Goal: Task Accomplishment & Management: Manage account settings

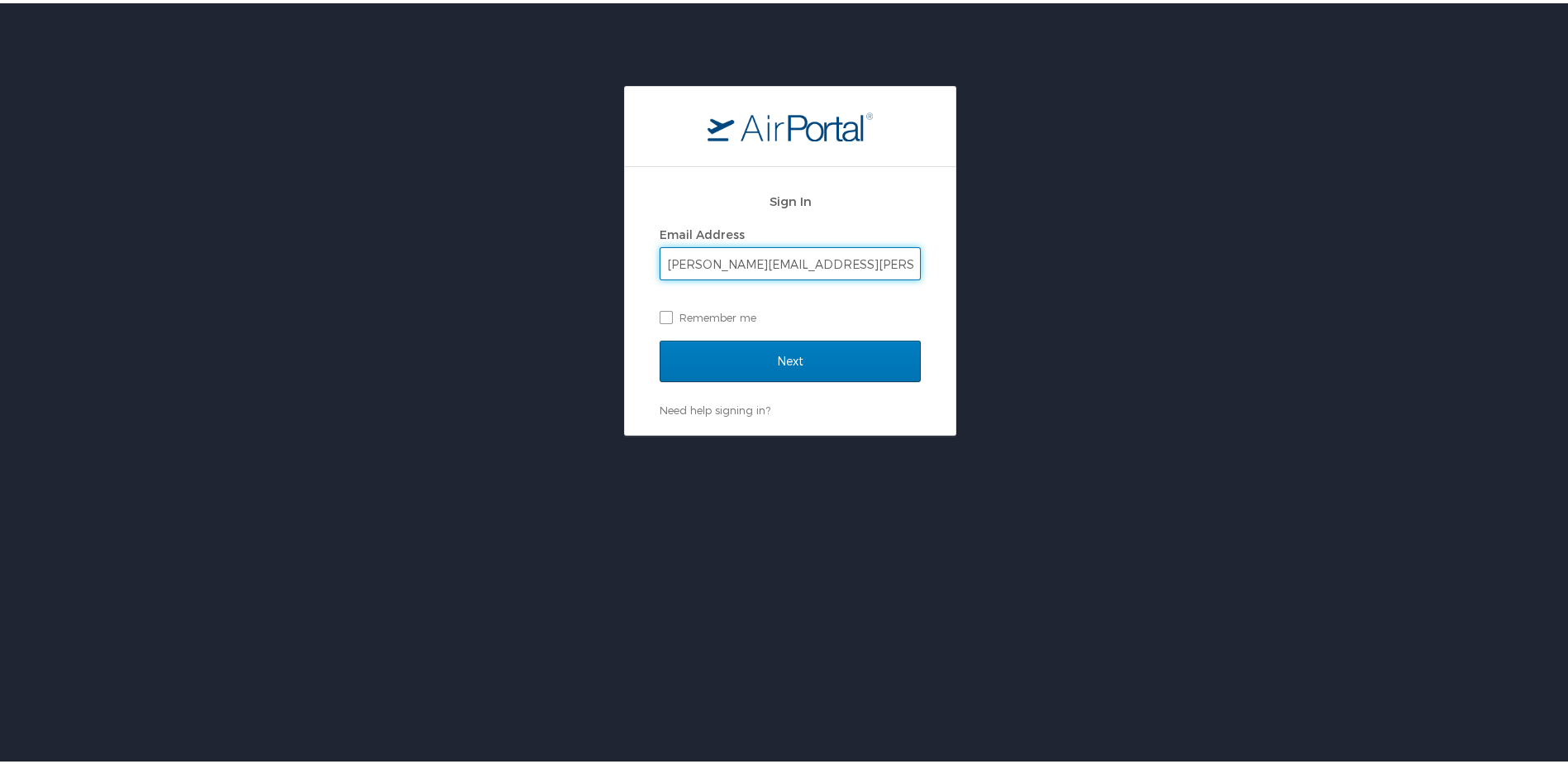
type input "[PERSON_NAME][EMAIL_ADDRESS][PERSON_NAME][DOMAIN_NAME]"
click at [660, 337] on input "Next" at bounding box center [790, 357] width 261 height 41
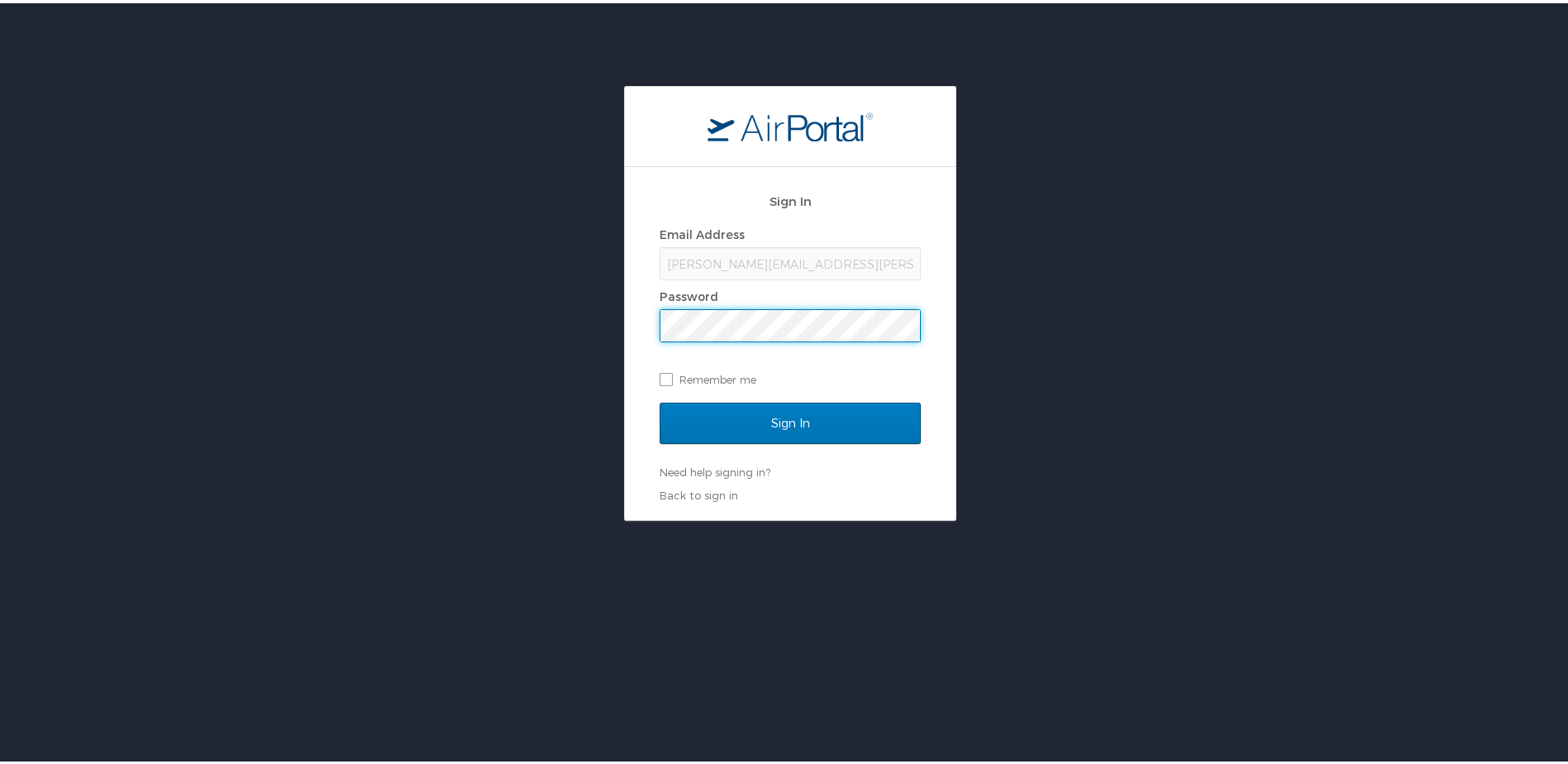
click at [660, 399] on input "Sign In" at bounding box center [790, 419] width 261 height 41
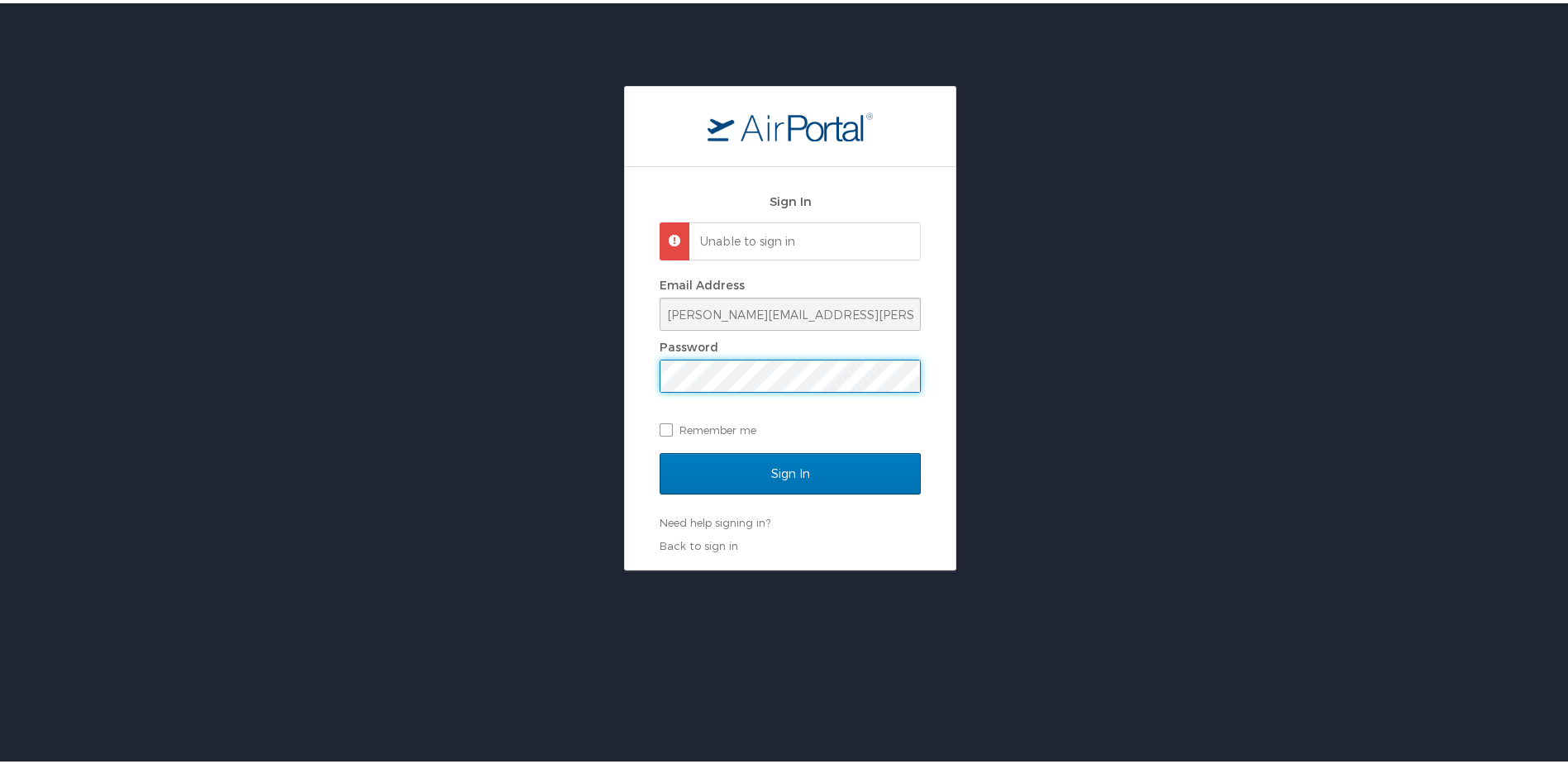
click at [379, 379] on div "Sign In Unable to sign in Email Address troy.barrett@i3-corps.com Password Reme…" at bounding box center [789, 325] width 1580 height 485
click at [660, 450] on input "Sign In" at bounding box center [790, 470] width 261 height 41
click at [624, 362] on main "Sign In Unable to sign in Email Address troy.barrett@i3-corps.com Password Reme…" at bounding box center [790, 325] width 332 height 485
click at [496, 351] on div "Sign In Unable to sign in Email Address troy.barrett@i3-corps.com Password Reme…" at bounding box center [789, 325] width 1580 height 485
click at [660, 450] on input "Sign In" at bounding box center [790, 470] width 261 height 41
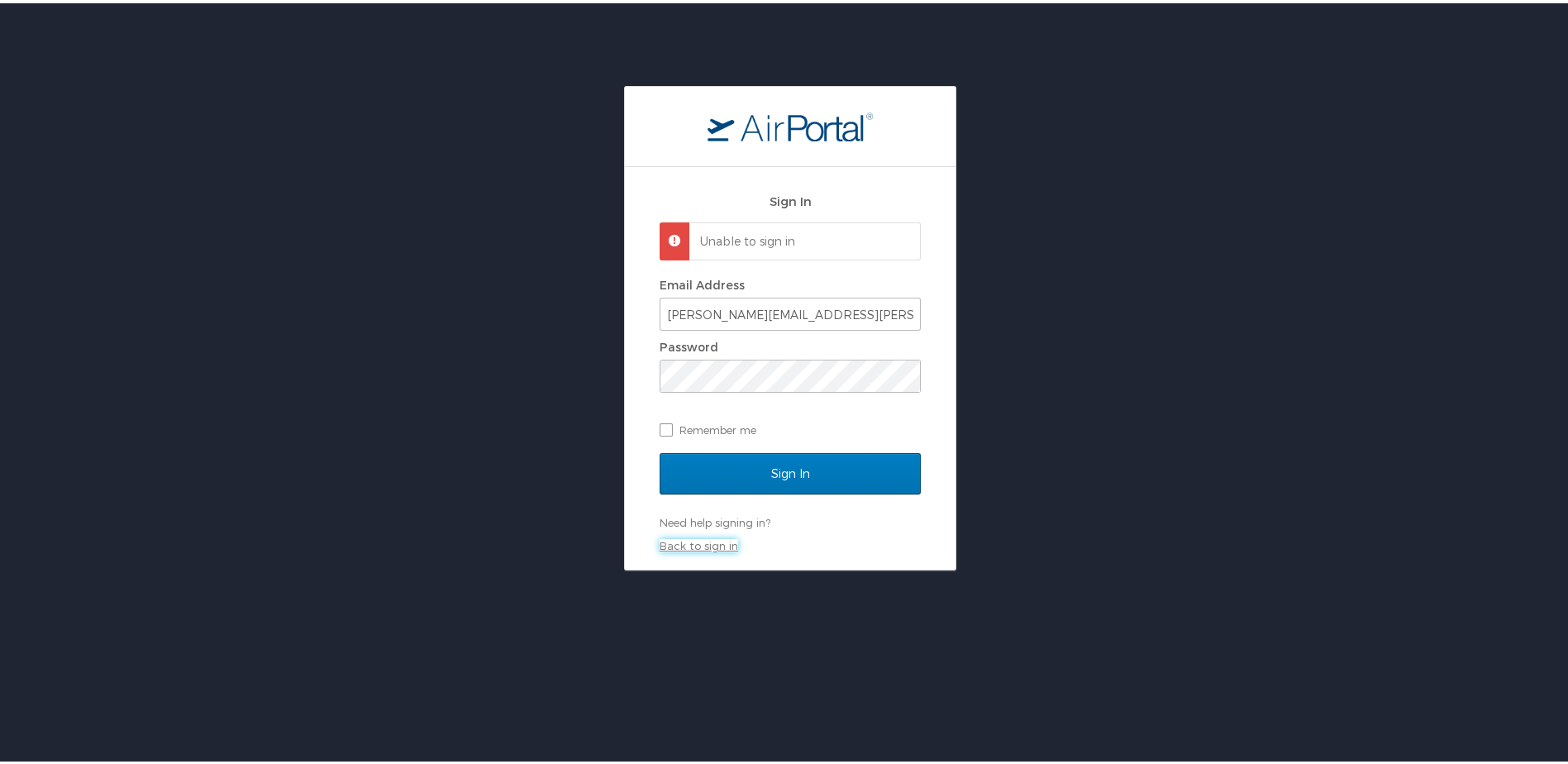
click at [716, 544] on link "Back to sign in" at bounding box center [699, 542] width 78 height 13
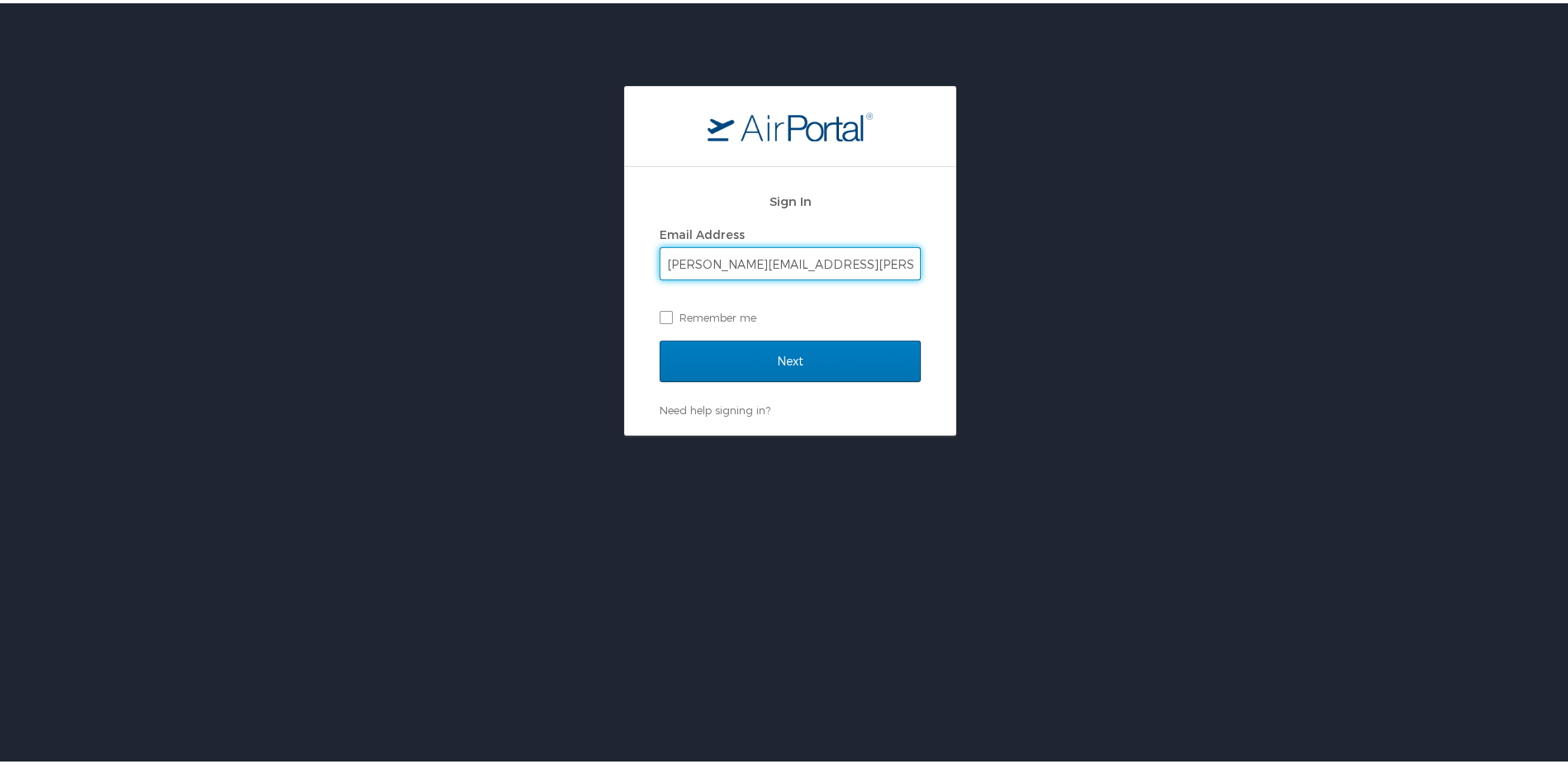
click at [845, 248] on input "troy.barrett@i3-corps.com" at bounding box center [789, 260] width 259 height 31
click at [780, 351] on input "Next" at bounding box center [790, 357] width 261 height 41
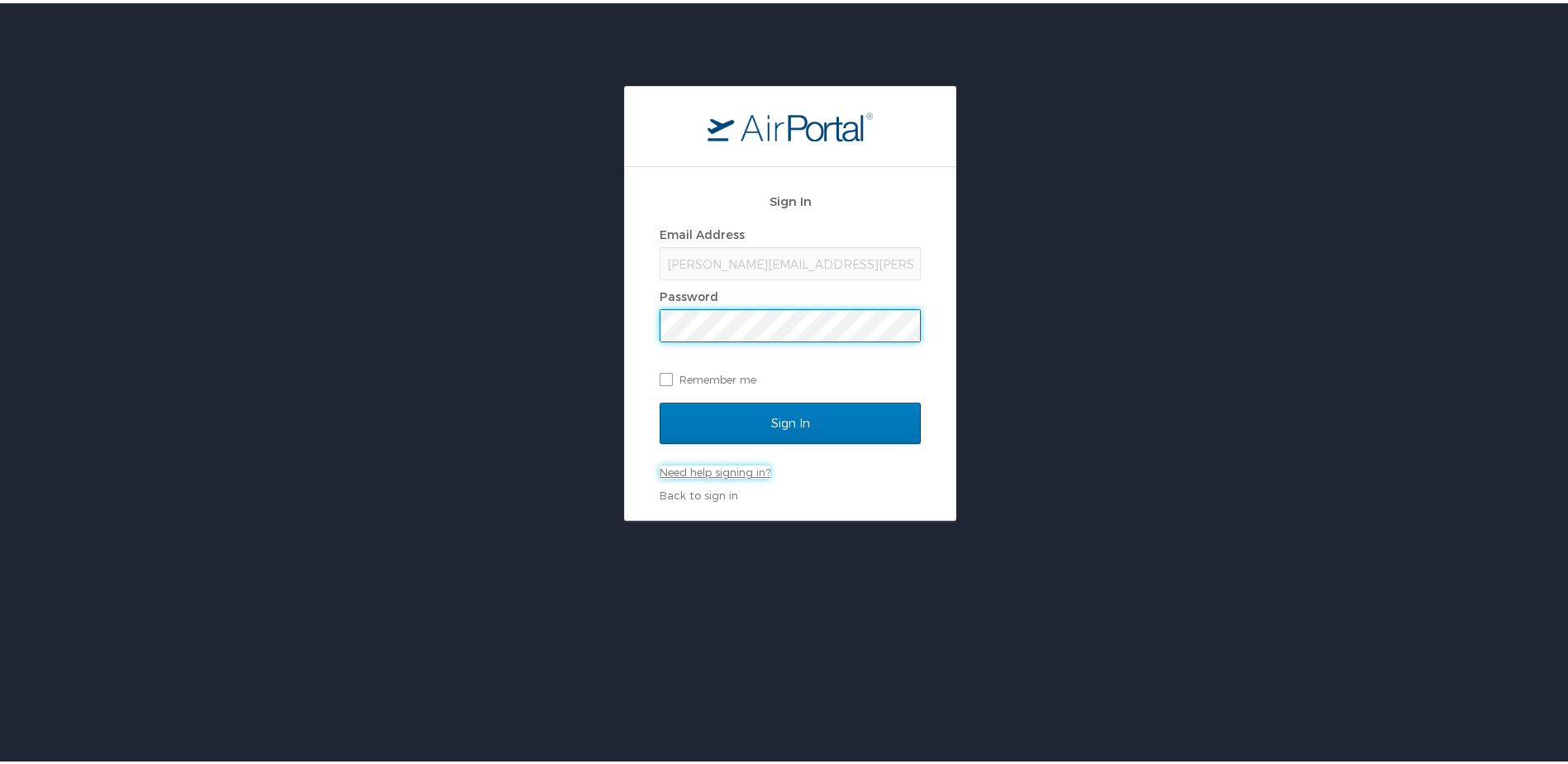
drag, startPoint x: 729, startPoint y: 466, endPoint x: 738, endPoint y: 465, distance: 9.1
click at [730, 466] on link "Need help signing in?" at bounding box center [715, 468] width 110 height 13
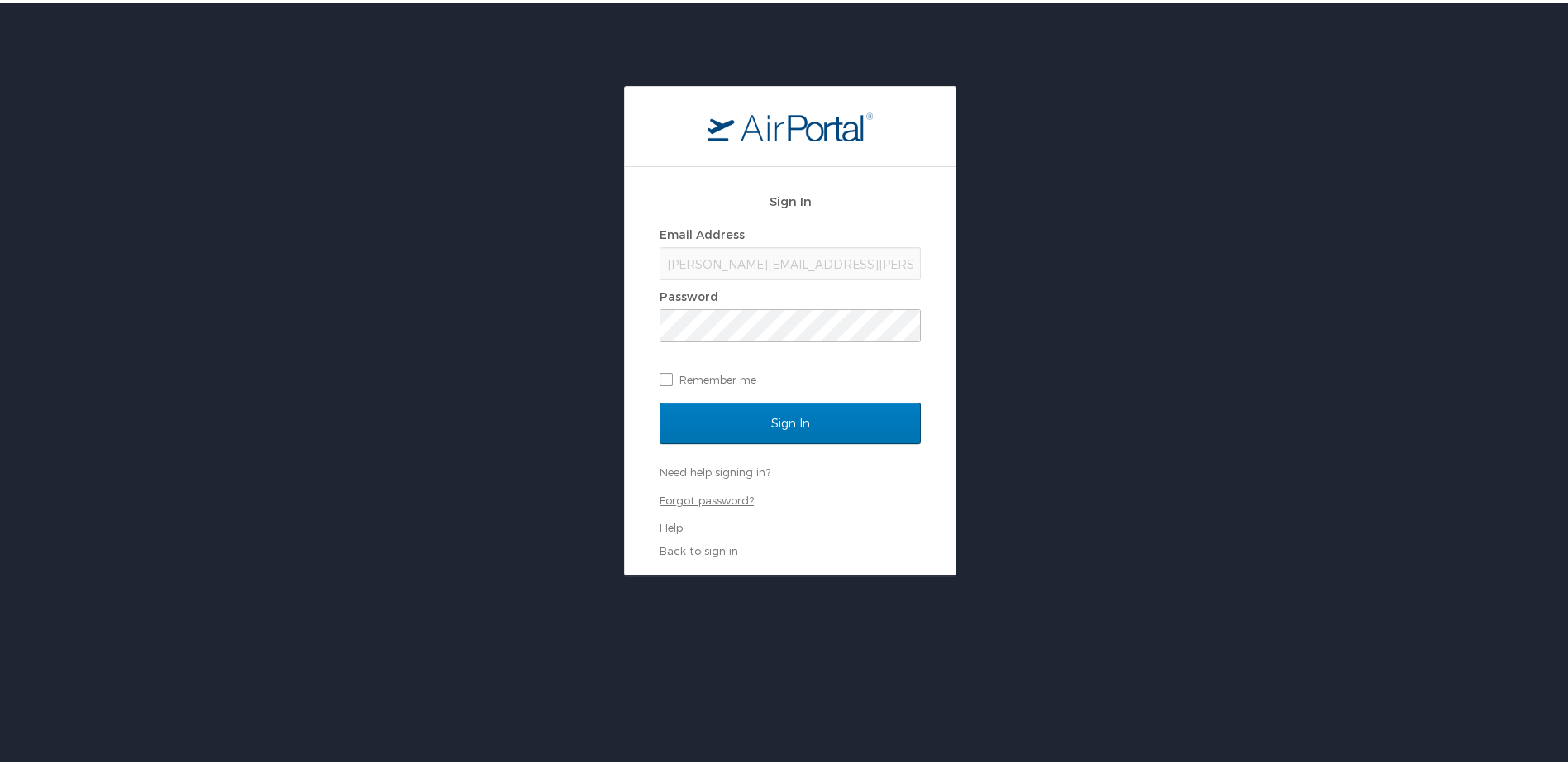
click at [724, 498] on link "Forgot password?" at bounding box center [706, 497] width 94 height 13
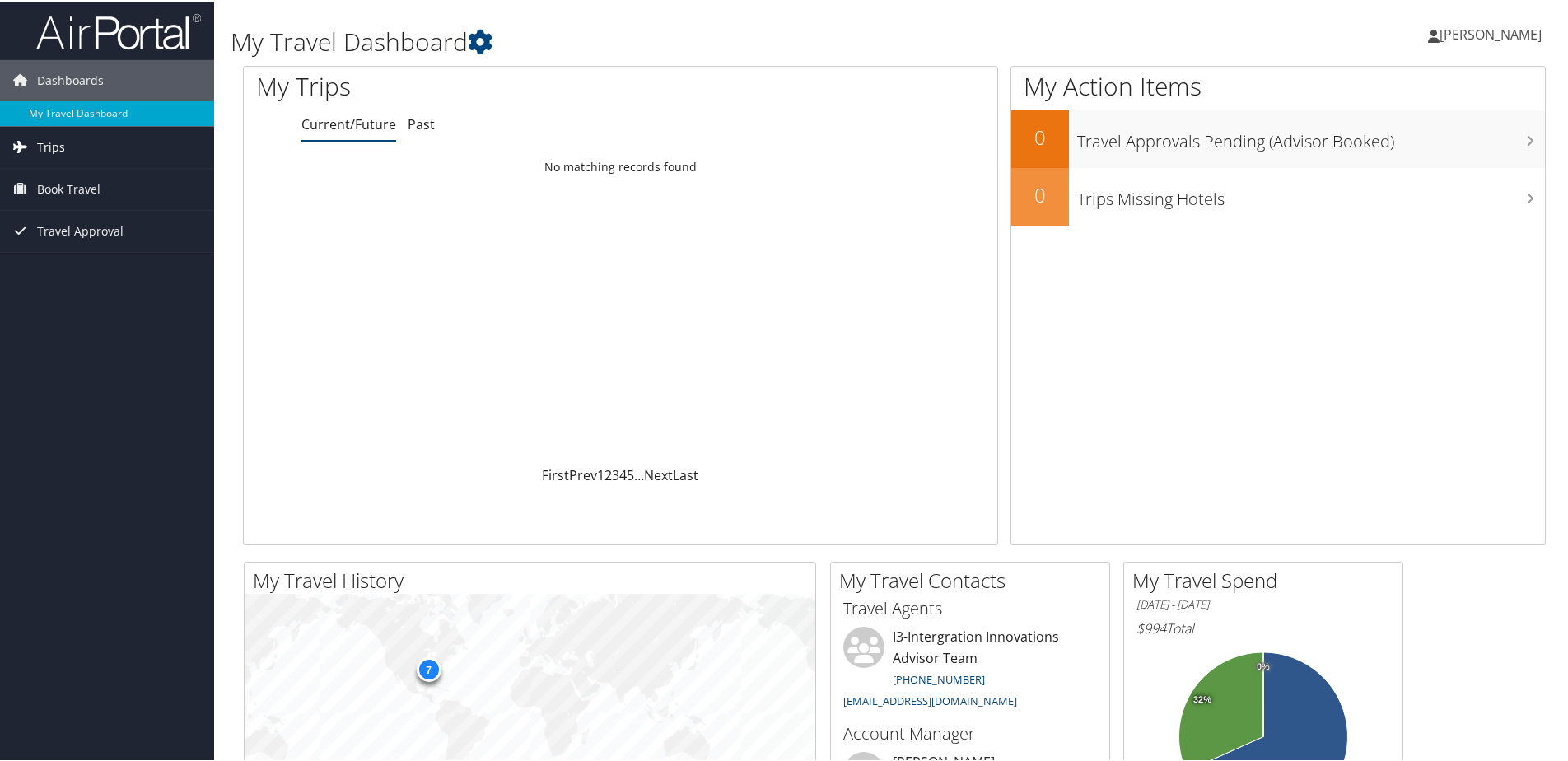
drag, startPoint x: 60, startPoint y: 154, endPoint x: 77, endPoint y: 153, distance: 17.0
click at [61, 153] on span "Trips" at bounding box center [51, 145] width 28 height 41
click at [82, 260] on span "Book Travel" at bounding box center [69, 261] width 64 height 41
click at [71, 76] on span "Dashboards" at bounding box center [70, 78] width 66 height 41
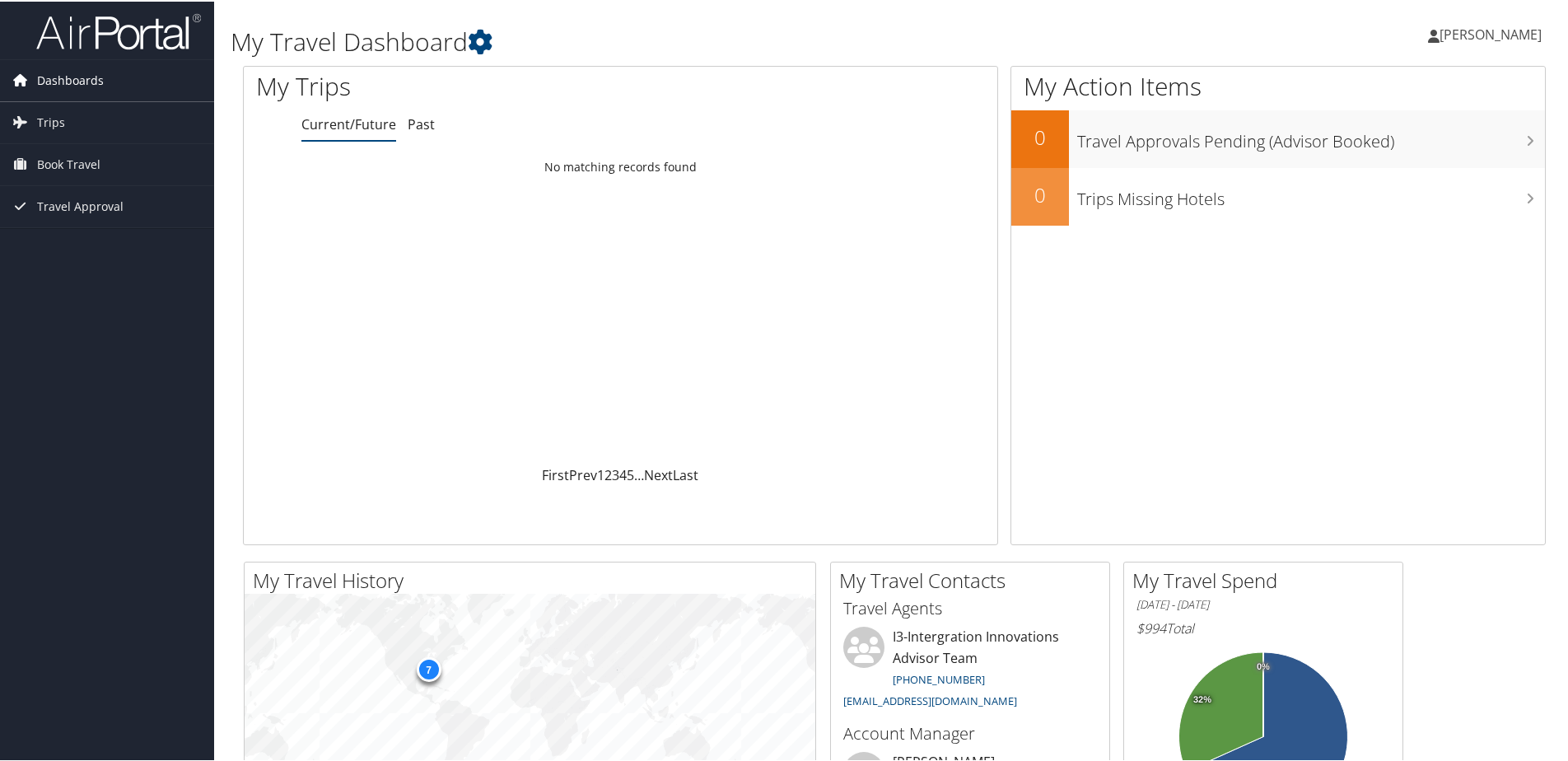
click at [72, 83] on span "Dashboards" at bounding box center [70, 78] width 66 height 41
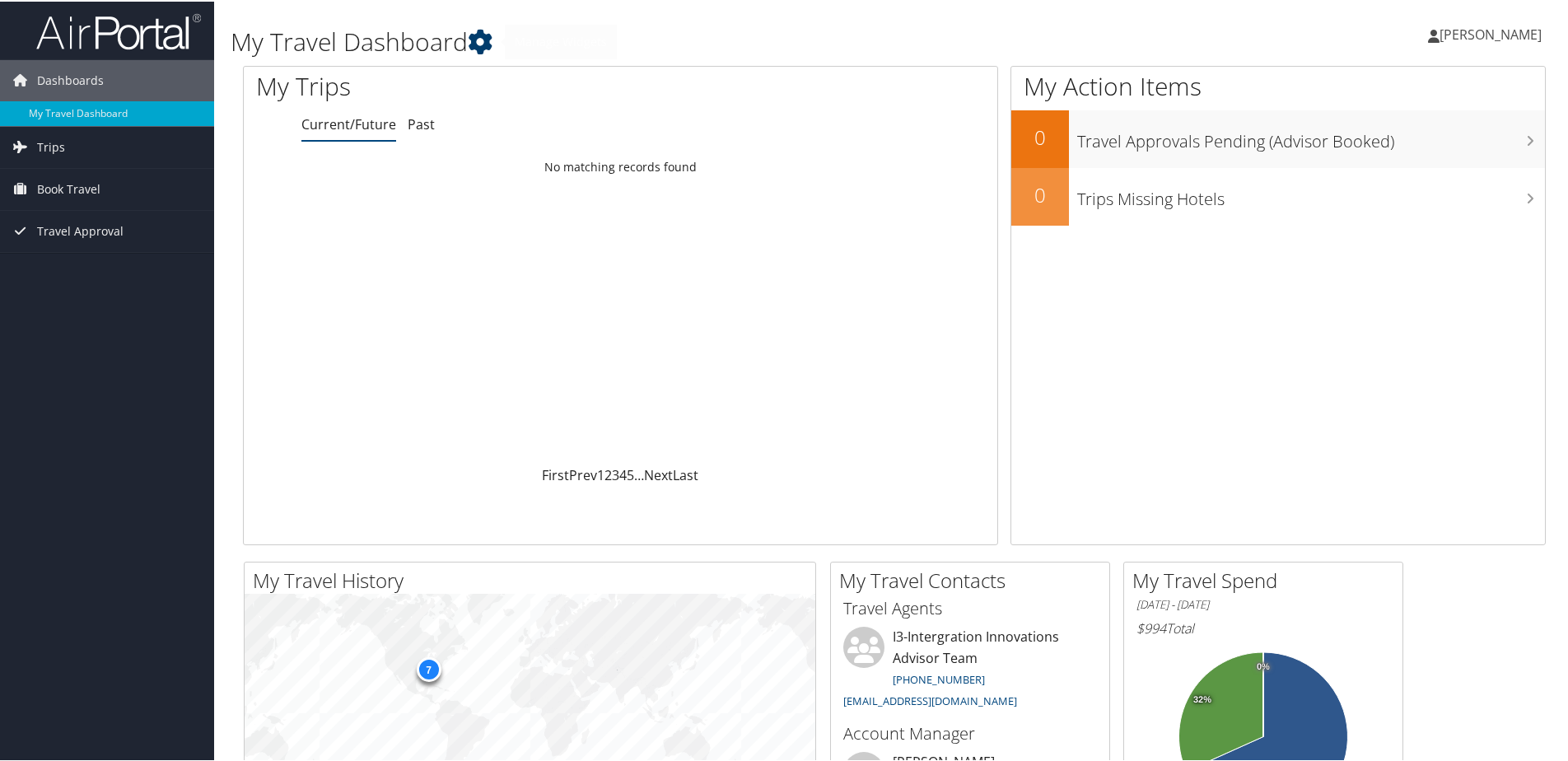
click at [483, 39] on icon at bounding box center [479, 40] width 25 height 25
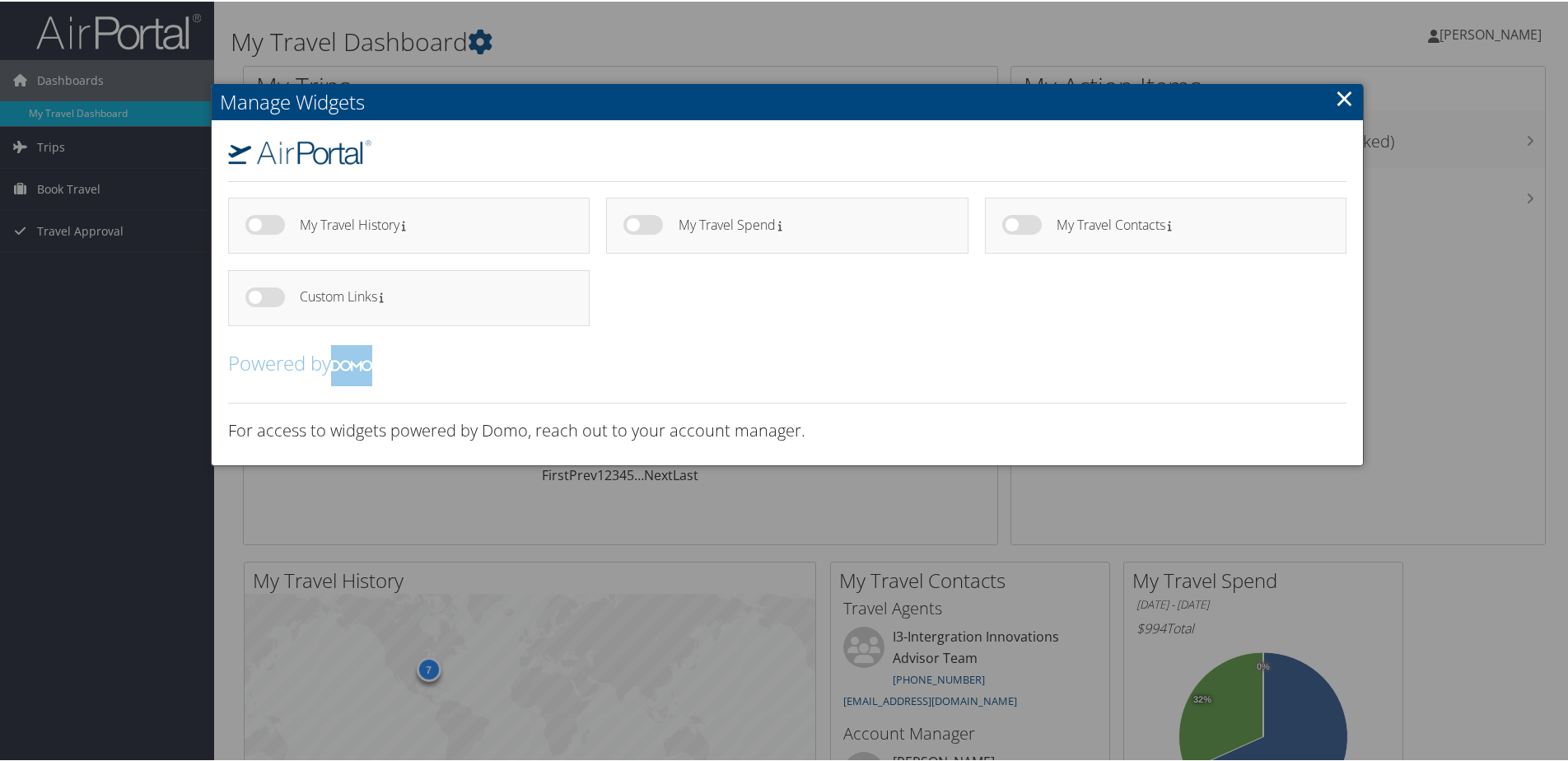
click at [1387, 43] on div at bounding box center [787, 380] width 1574 height 761
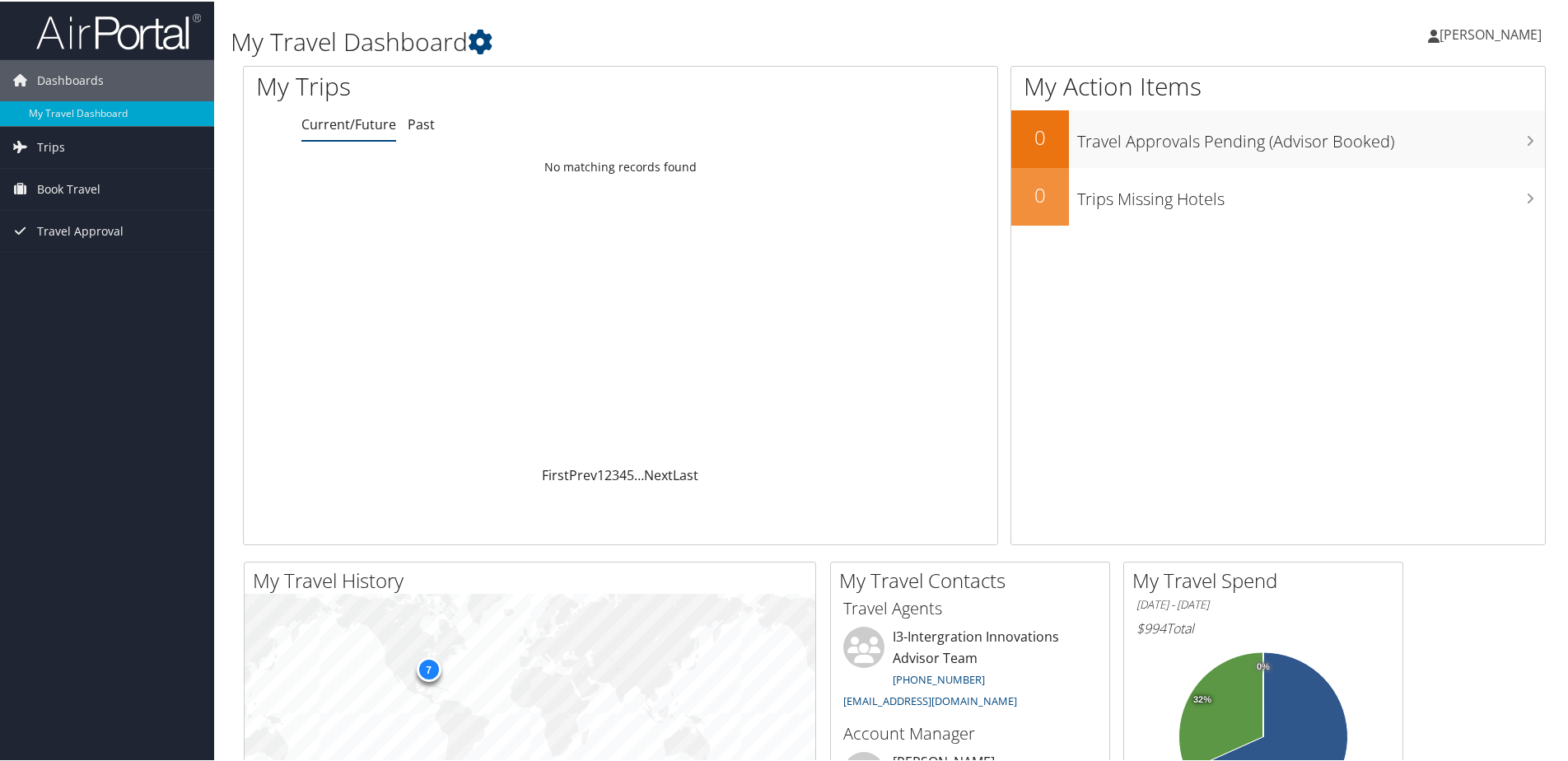
click at [1469, 37] on span "[PERSON_NAME]" at bounding box center [1491, 33] width 102 height 18
click at [1432, 154] on link "View Travel Profile" at bounding box center [1446, 146] width 184 height 28
click at [1511, 86] on icon at bounding box center [1527, 84] width 48 height 28
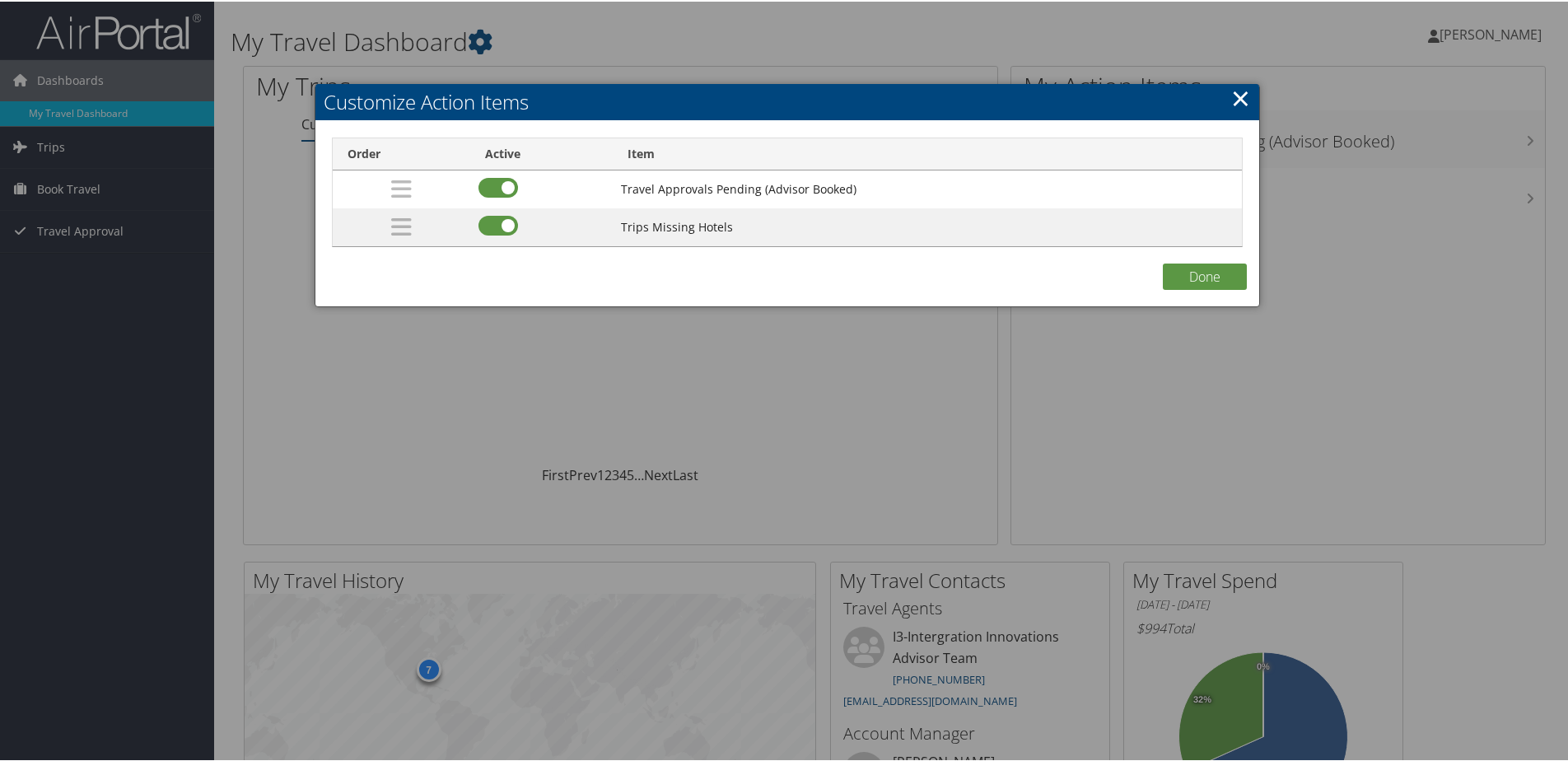
click at [1231, 102] on link "×" at bounding box center [1241, 96] width 19 height 33
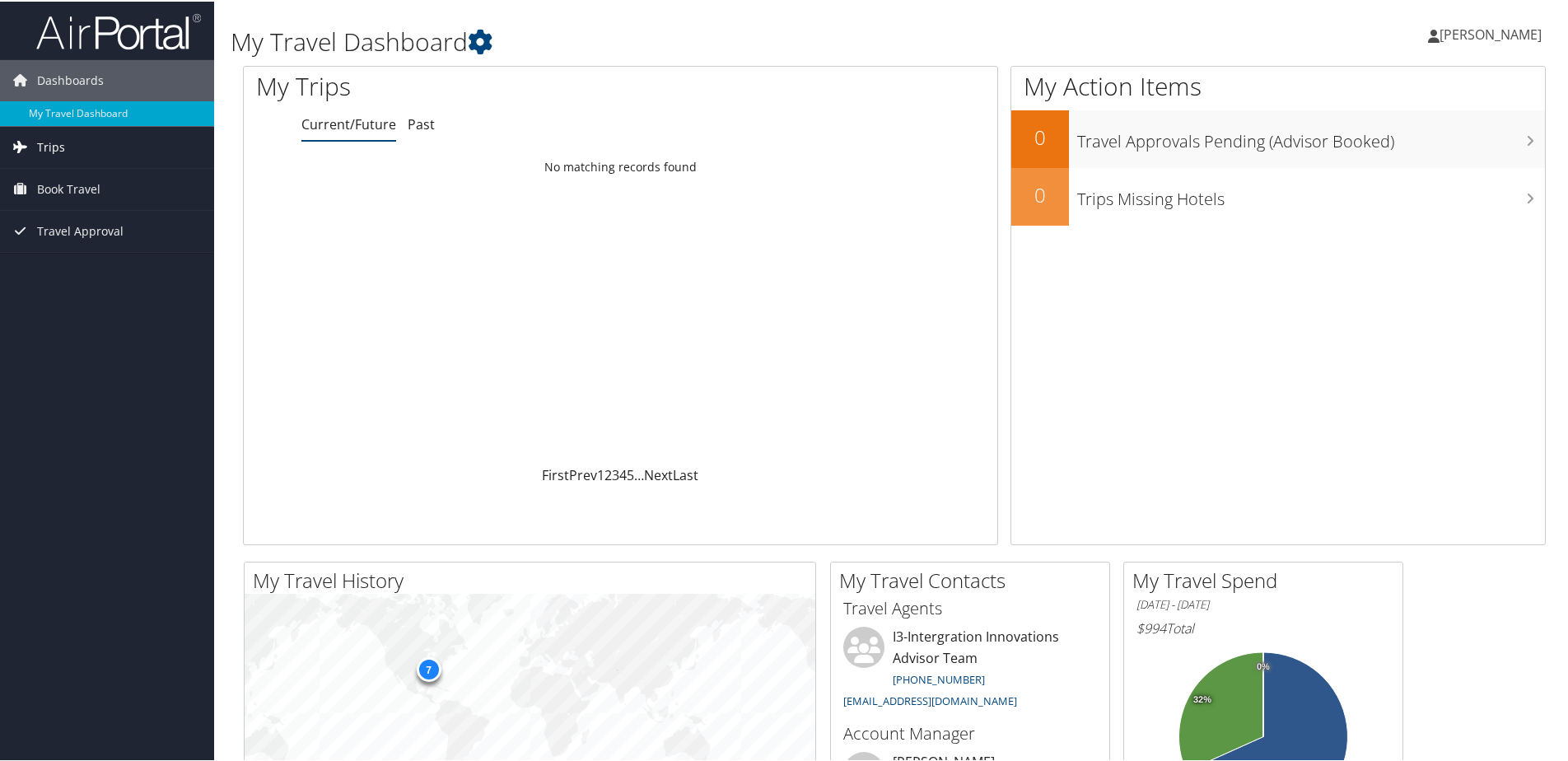
click at [63, 131] on span "Trips" at bounding box center [51, 145] width 28 height 41
click at [92, 180] on link "Current/Future Trips" at bounding box center [106, 178] width 214 height 25
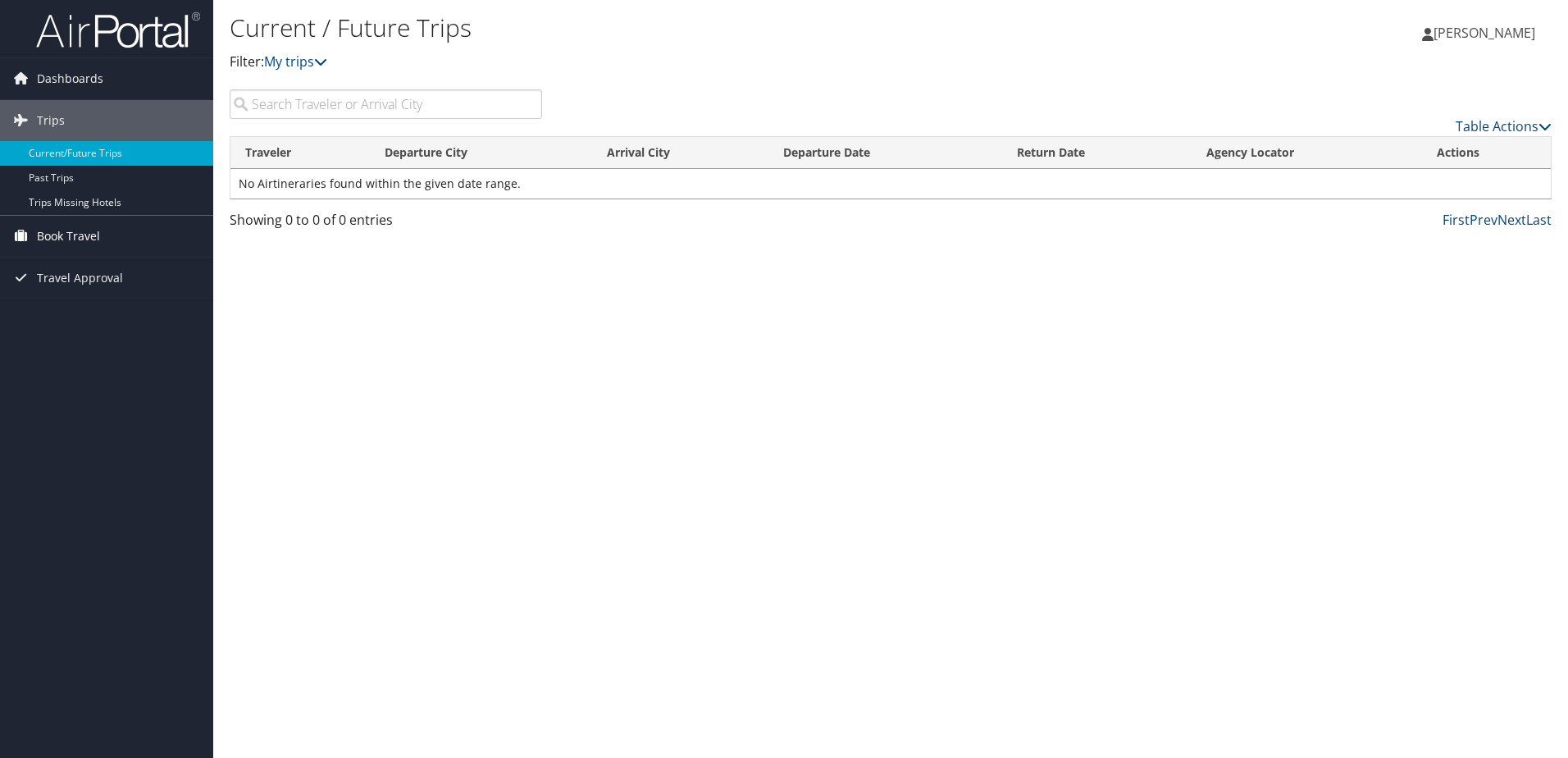
click at [79, 235] on span "Book Travel" at bounding box center [69, 235] width 63 height 41
click at [123, 316] on link "Book/Manage Online Trips" at bounding box center [106, 318] width 213 height 24
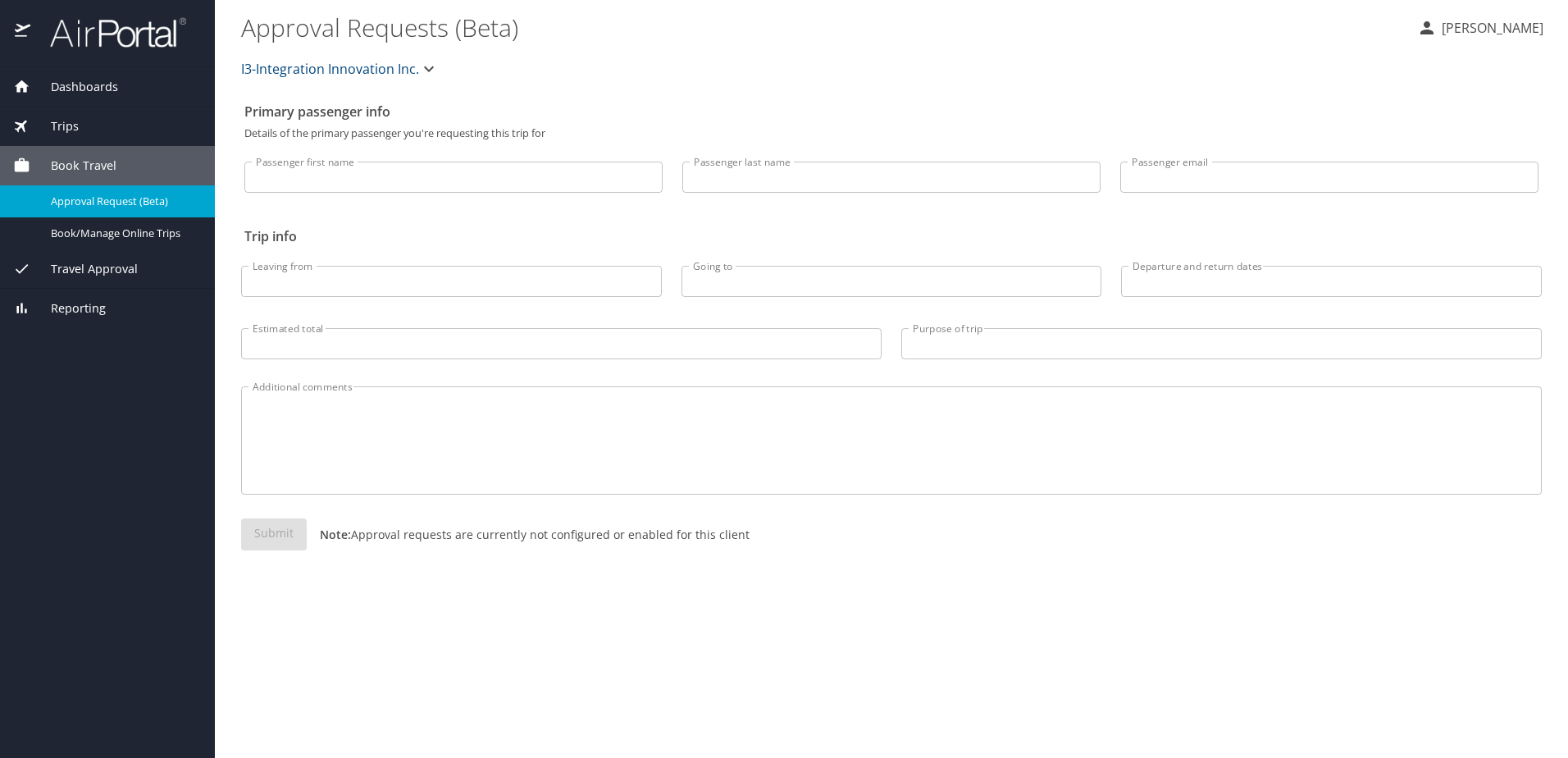
click at [1482, 25] on p "[PERSON_NAME]" at bounding box center [1490, 28] width 107 height 20
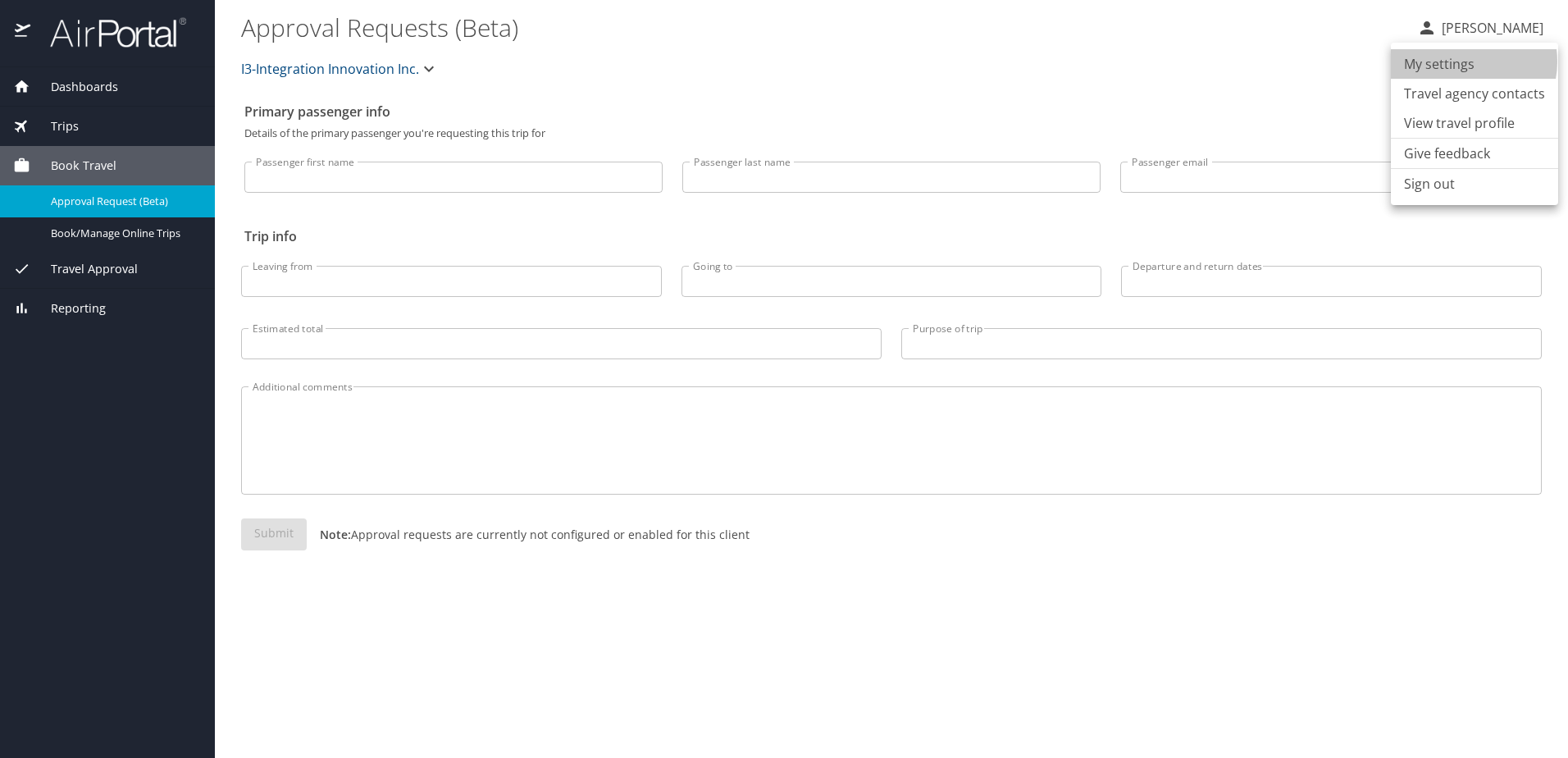
click at [1461, 62] on li "My settings" at bounding box center [1475, 63] width 168 height 30
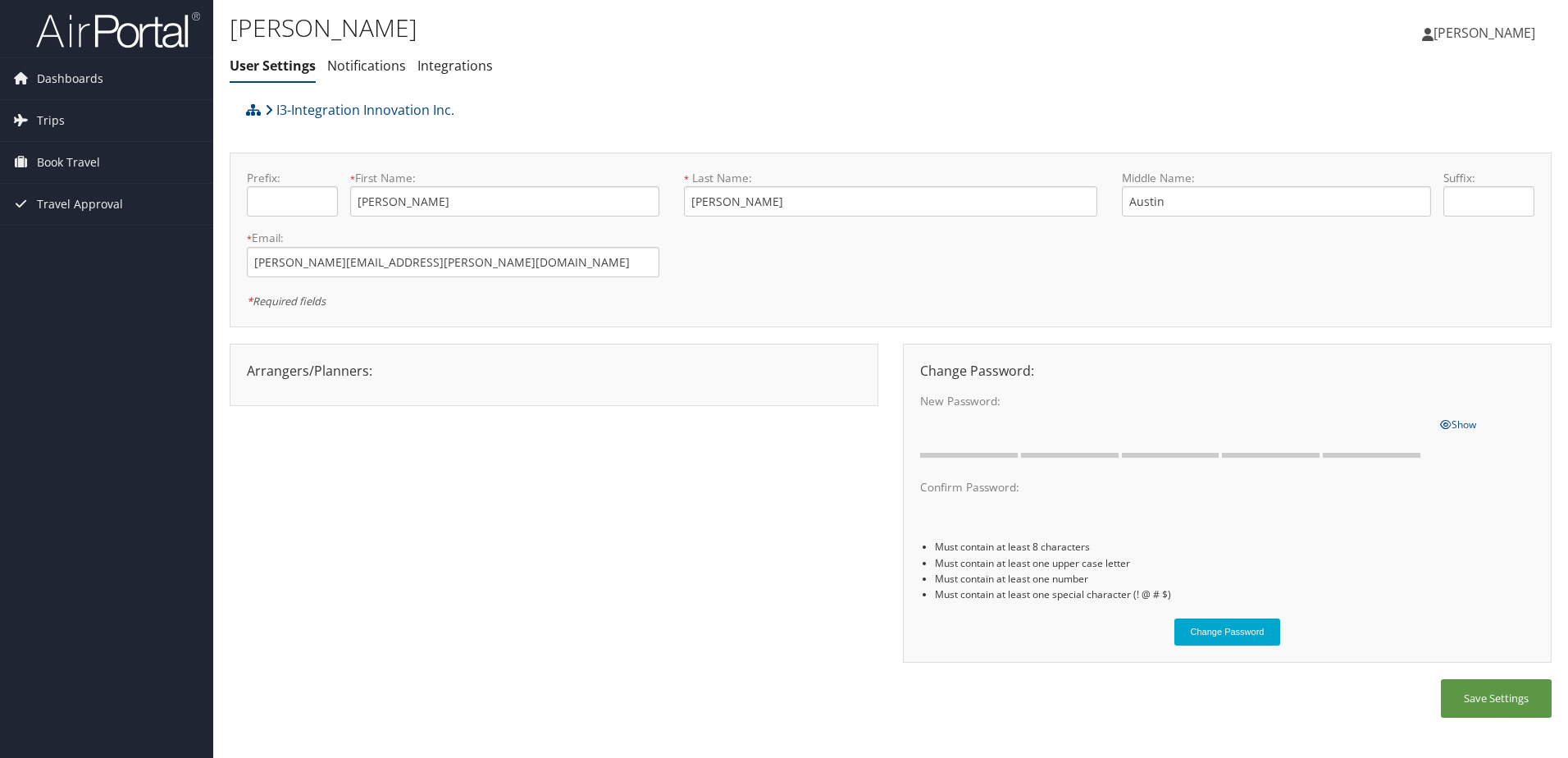
click at [1496, 32] on span "[PERSON_NAME]" at bounding box center [1485, 33] width 101 height 18
click at [1405, 145] on link "View Travel Profile" at bounding box center [1443, 146] width 183 height 28
click at [373, 67] on link "Notifications" at bounding box center [366, 65] width 79 height 18
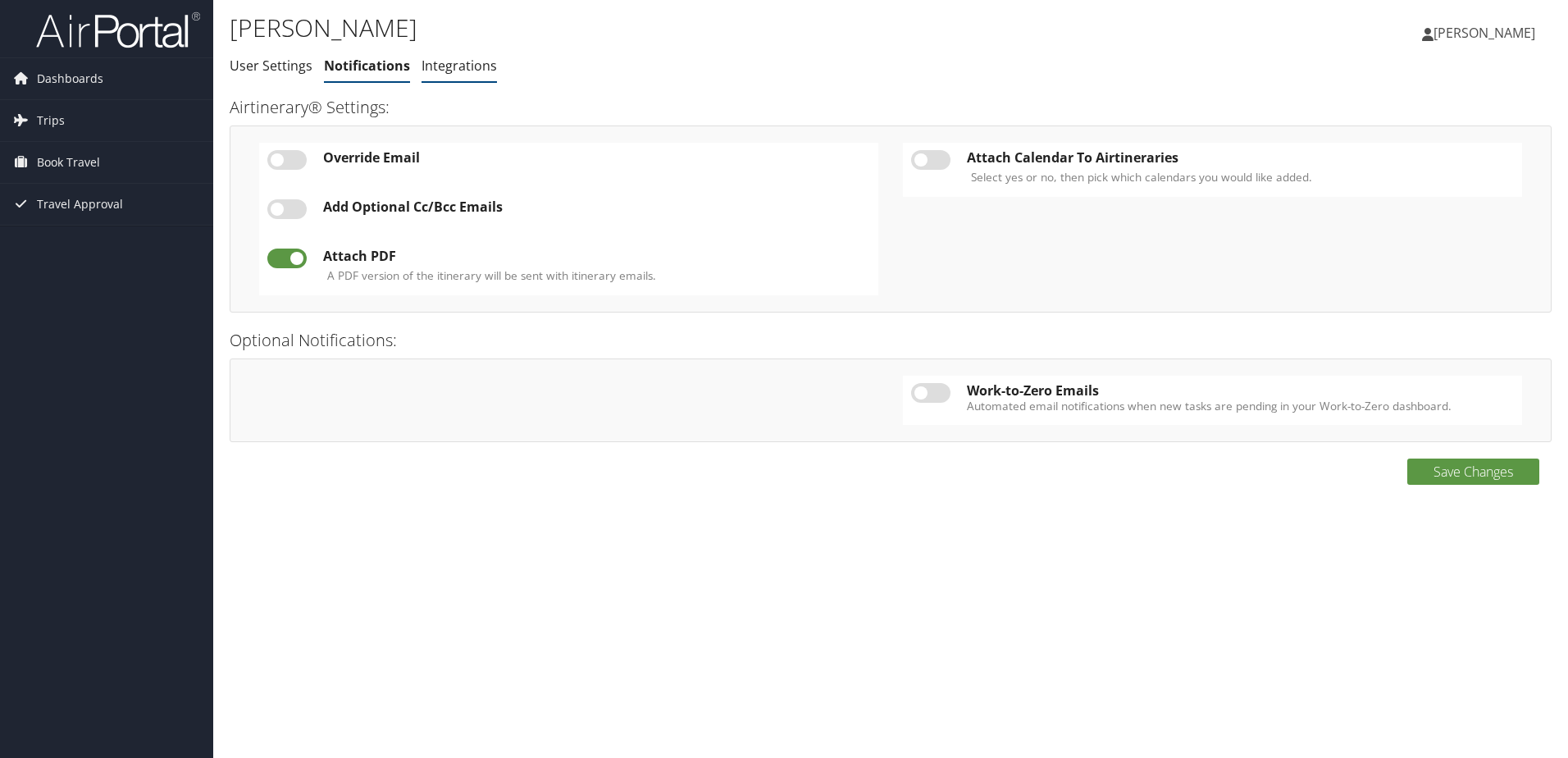
click at [447, 66] on link "Integrations" at bounding box center [458, 65] width 75 height 18
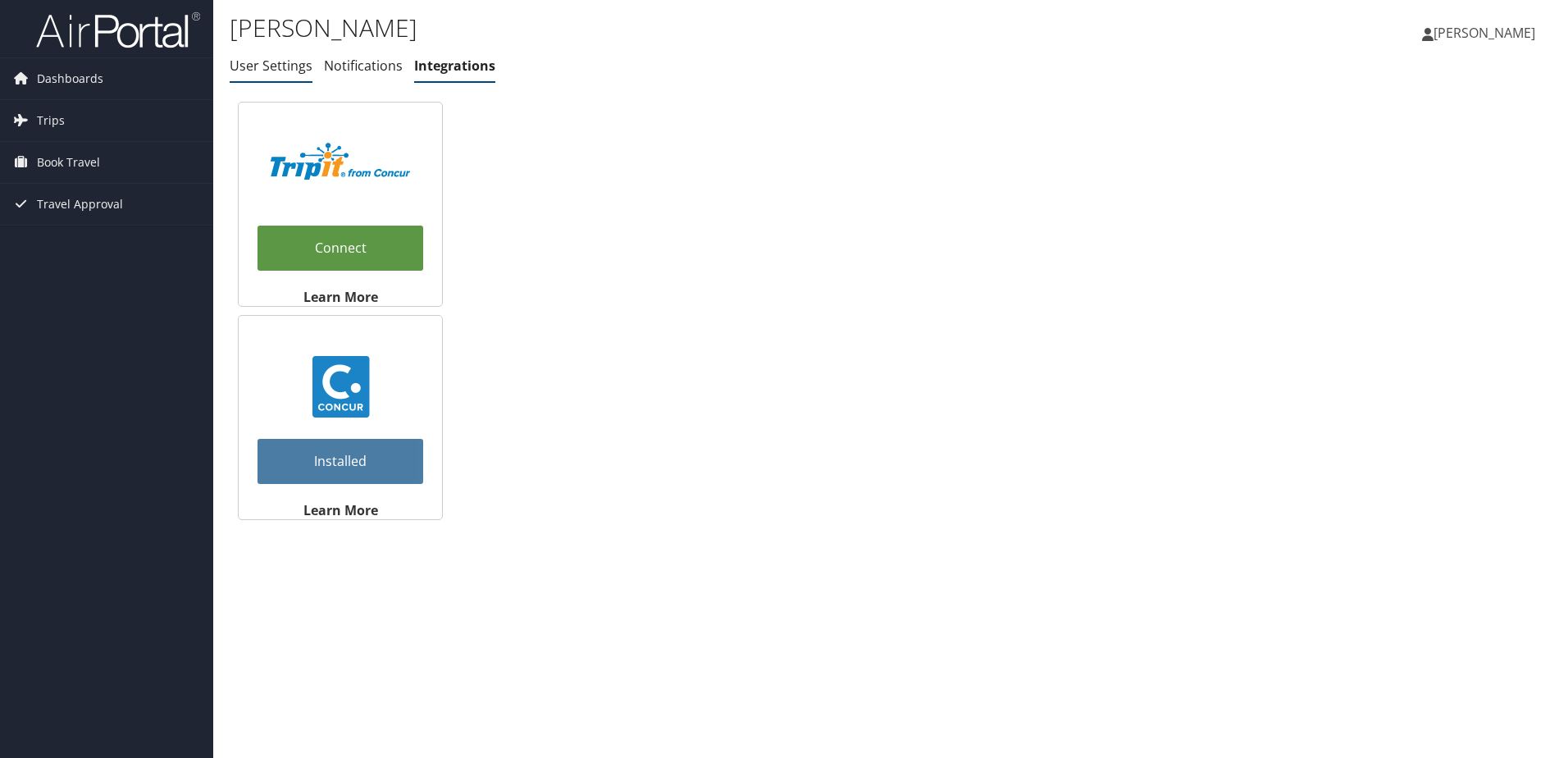
click at [283, 62] on link "User Settings" at bounding box center [271, 65] width 82 height 18
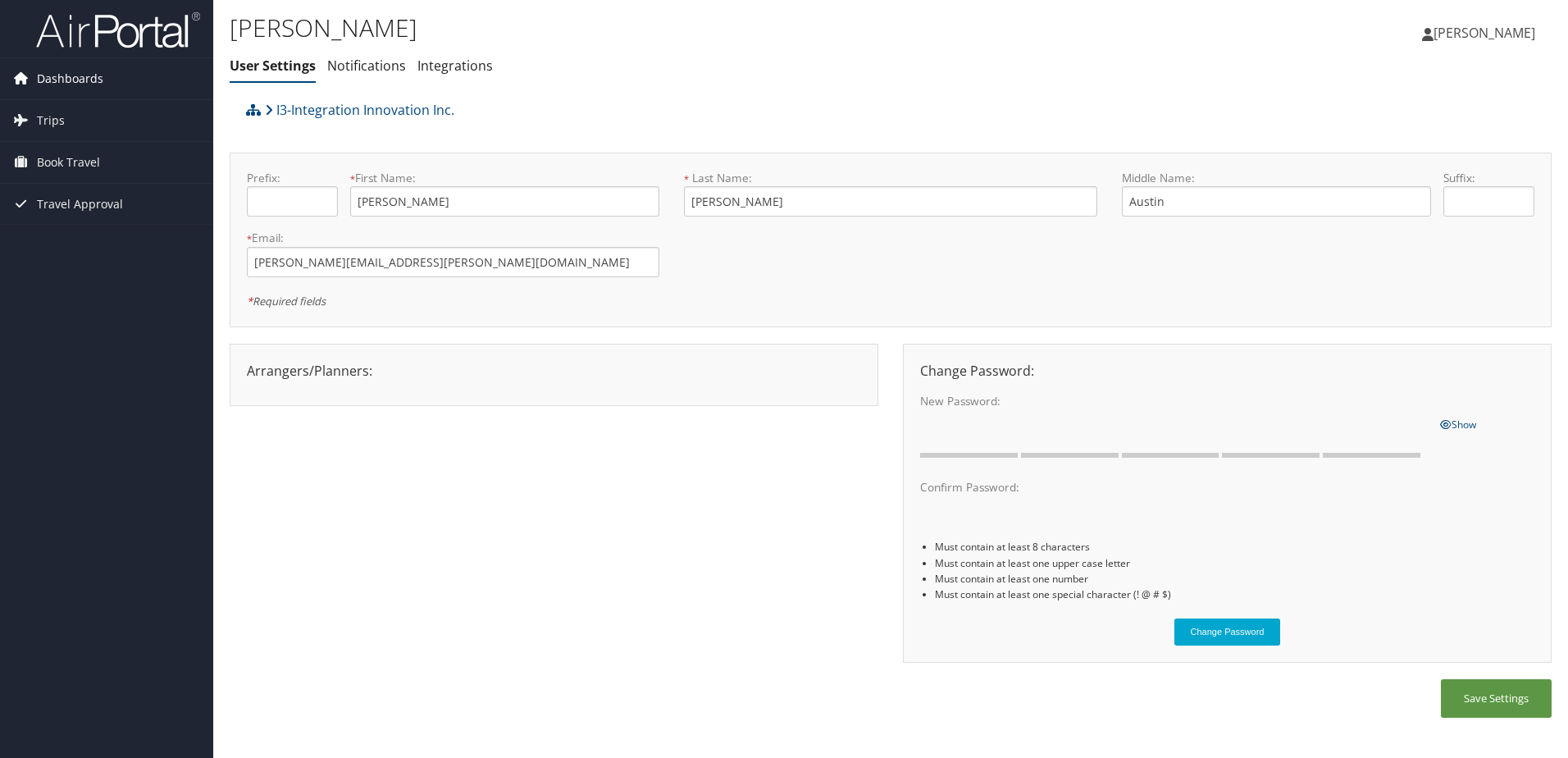
click at [85, 80] on span "Dashboards" at bounding box center [70, 78] width 66 height 41
click at [92, 74] on span "Dashboards" at bounding box center [70, 78] width 66 height 41
click at [69, 79] on span "Dashboards" at bounding box center [70, 78] width 66 height 41
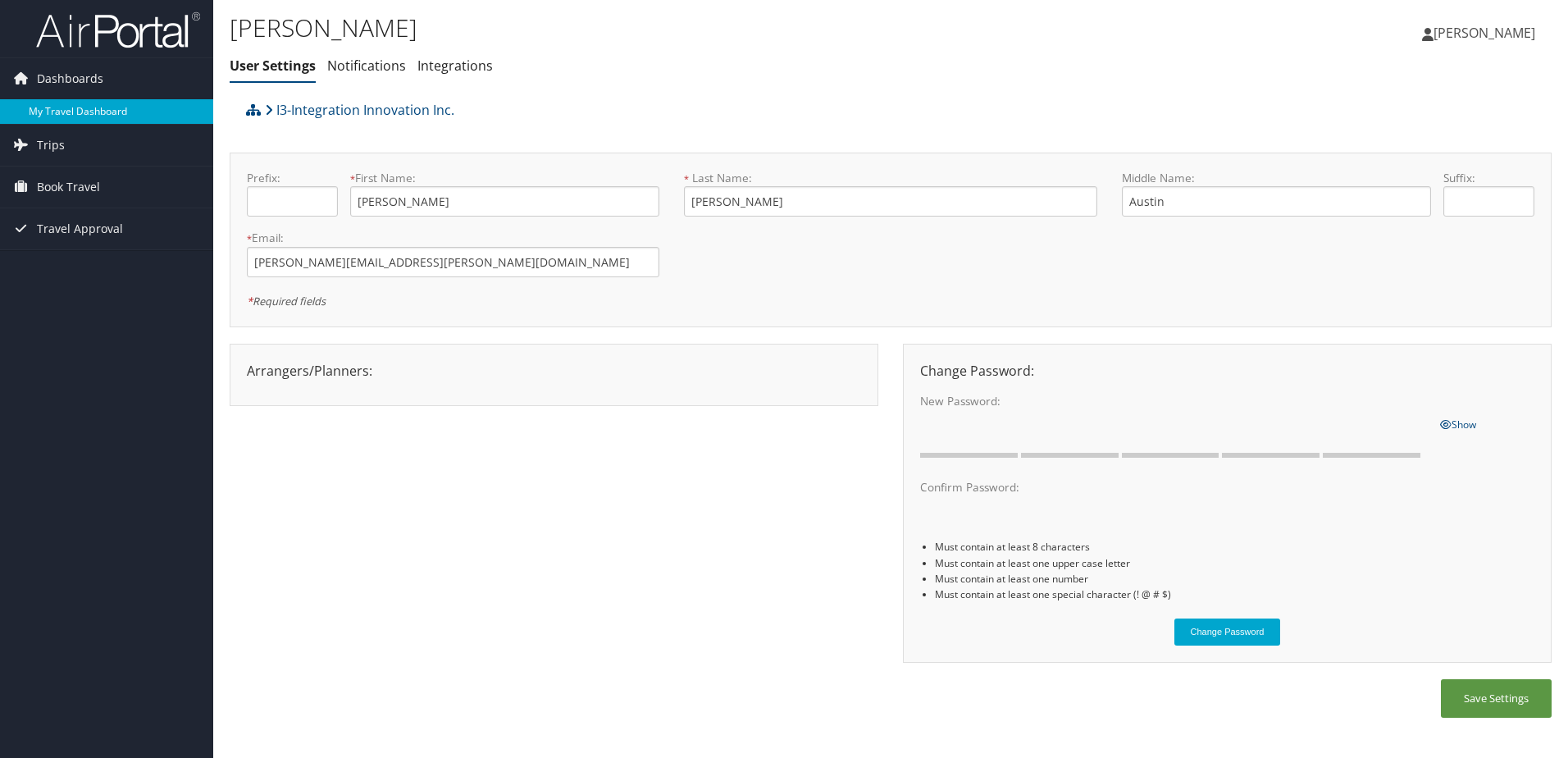
click at [93, 111] on link "My Travel Dashboard" at bounding box center [106, 111] width 213 height 24
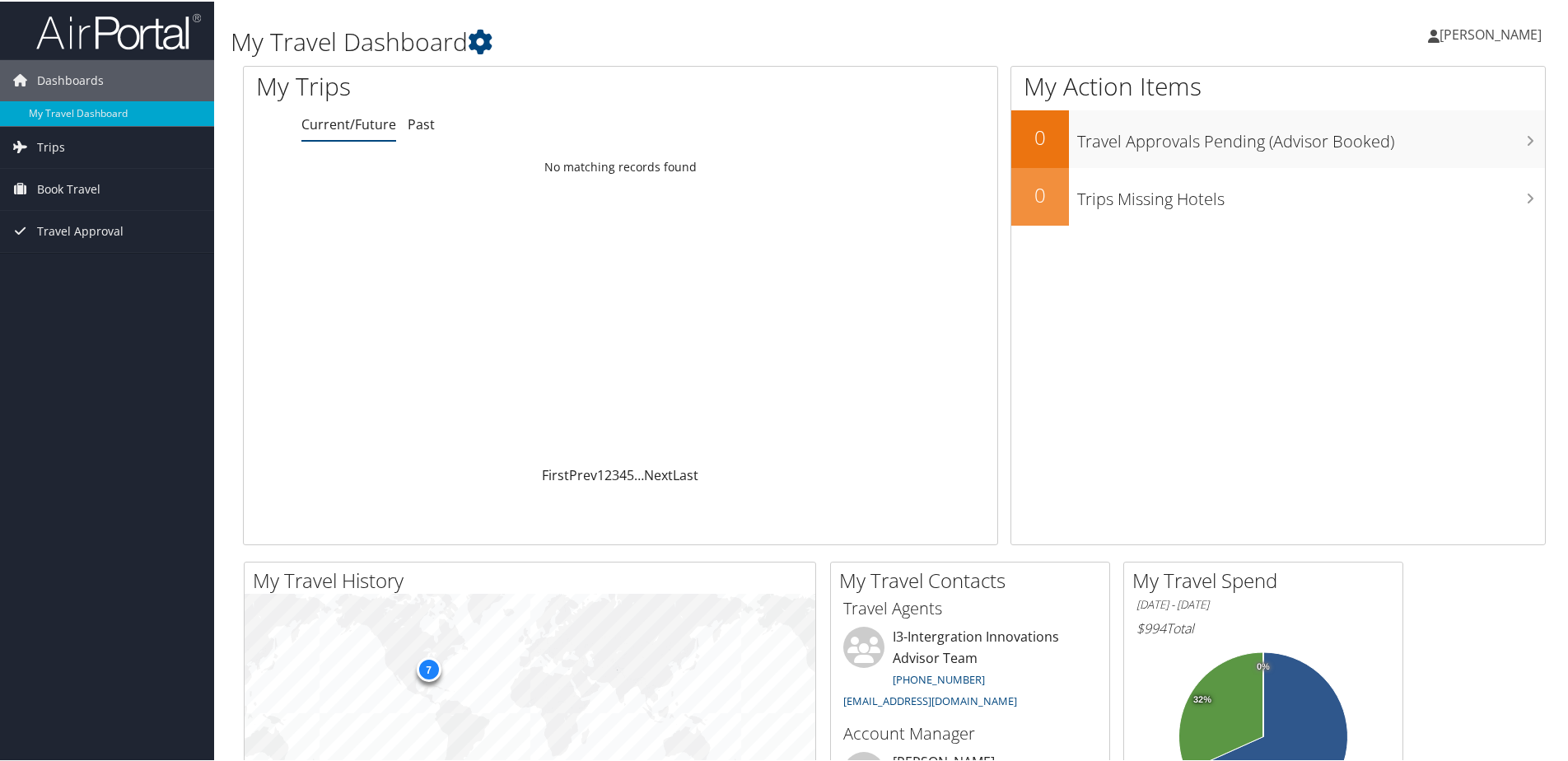
click at [1440, 35] on icon at bounding box center [1433, 35] width 12 height 13
click at [1445, 142] on link "View Travel Profile" at bounding box center [1446, 146] width 184 height 28
